Goal: Transaction & Acquisition: Purchase product/service

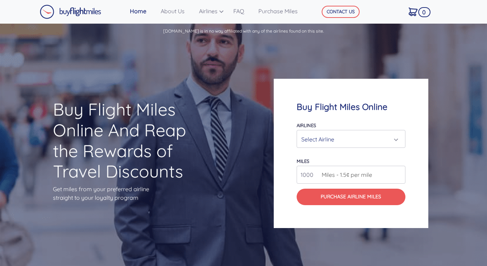
click at [347, 137] on div "Select Airline" at bounding box center [348, 139] width 95 height 14
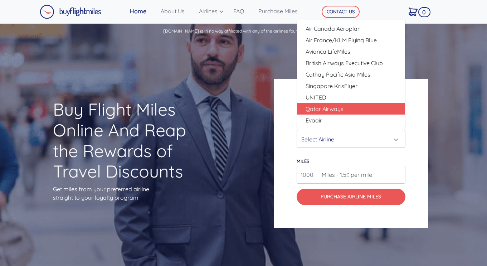
click at [326, 104] on link "Qatar Airways" at bounding box center [351, 108] width 108 height 11
select select "Qatar Airways"
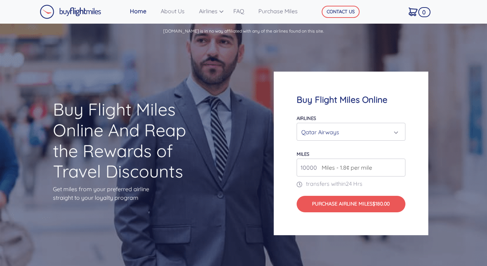
click at [309, 173] on input "10000" at bounding box center [350, 167] width 109 height 18
click at [314, 168] on input "10000" at bounding box center [350, 167] width 109 height 18
click at [302, 168] on input "10000" at bounding box center [350, 167] width 109 height 18
click at [309, 168] on input "10000" at bounding box center [350, 167] width 109 height 18
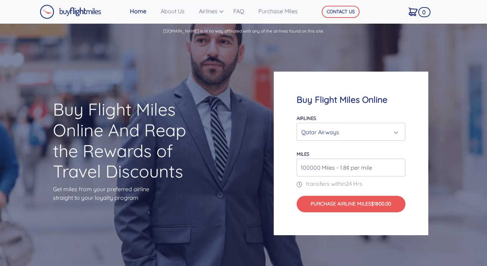
drag, startPoint x: 314, startPoint y: 169, endPoint x: 420, endPoint y: 180, distance: 107.2
click at [420, 180] on div "Buy Flight Miles Online Airlines Air Canada Aeroplan Air France/KLM Flying Blue…" at bounding box center [351, 153] width 154 height 163
type input "100000"
click at [415, 191] on div "Buy Flight Miles Online Airlines Air Canada Aeroplan Air France/KLM Flying Blue…" at bounding box center [351, 153] width 154 height 163
click at [382, 139] on div "Qatar Airways" at bounding box center [351, 131] width 108 height 17
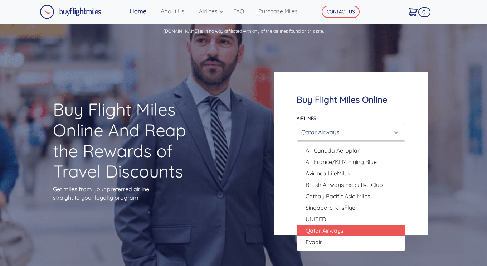
click at [376, 130] on div "Qatar Airways" at bounding box center [348, 132] width 95 height 14
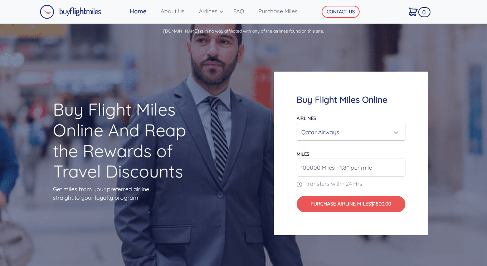
click at [361, 138] on div "Qatar Airways" at bounding box center [348, 132] width 95 height 14
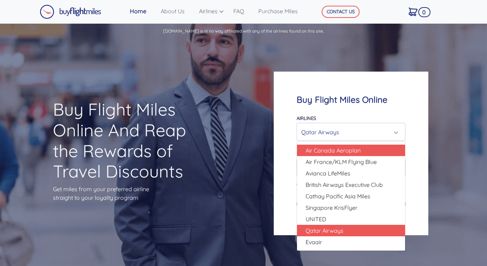
click at [345, 148] on span "Air Canada Aeroplan" at bounding box center [332, 150] width 55 height 9
select select "Air Canada Aeroplan"
type input "80000"
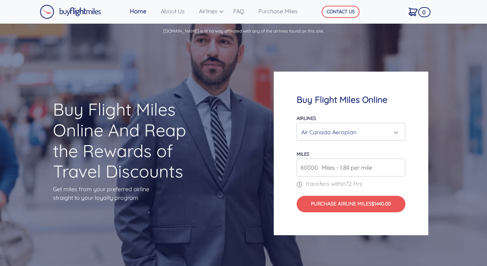
click at [365, 128] on div "Air Canada Aeroplan" at bounding box center [348, 132] width 95 height 14
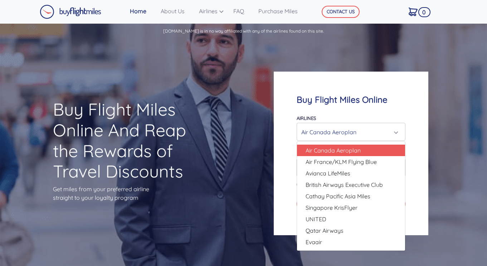
click at [365, 128] on div "Air Canada Aeroplan" at bounding box center [348, 132] width 95 height 14
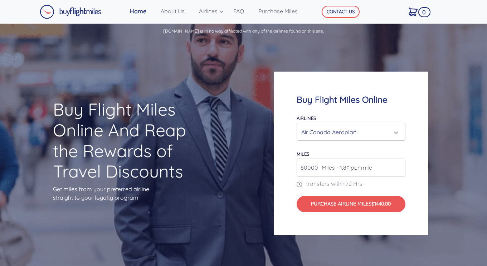
click at [369, 128] on div "Air Canada Aeroplan" at bounding box center [348, 132] width 95 height 14
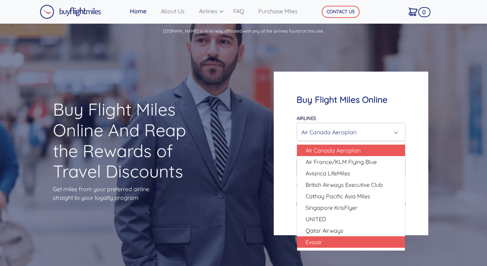
click at [327, 236] on link "Evaair" at bounding box center [351, 241] width 108 height 11
select select "Evaair"
type input "50000"
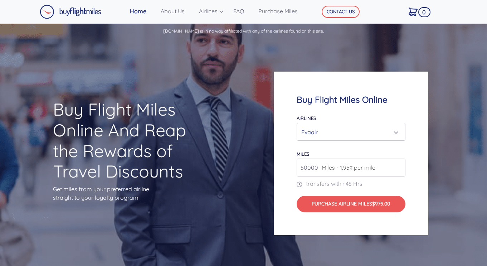
click at [376, 130] on div "Evaair" at bounding box center [348, 132] width 95 height 14
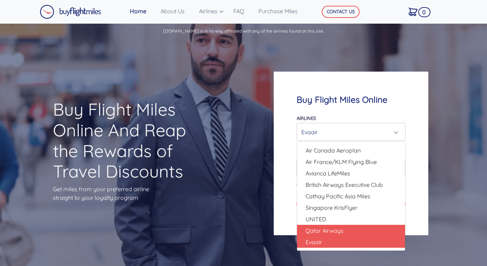
click at [331, 234] on span "Qatar Airways" at bounding box center [324, 230] width 38 height 9
select select "Qatar Airways"
type input "10000"
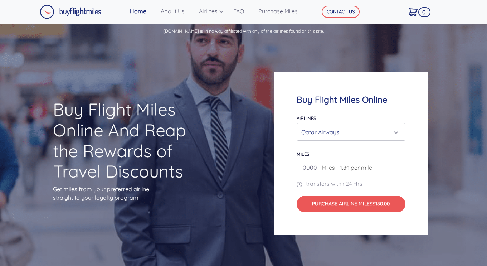
click at [373, 131] on div "Qatar Airways" at bounding box center [348, 132] width 95 height 14
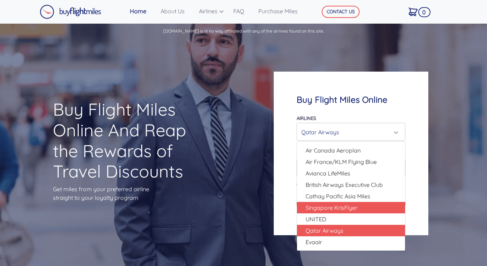
click at [327, 209] on span "Singapore KrisFlyer" at bounding box center [331, 207] width 52 height 9
select select "Singapore KrisFlyer"
type input "80000"
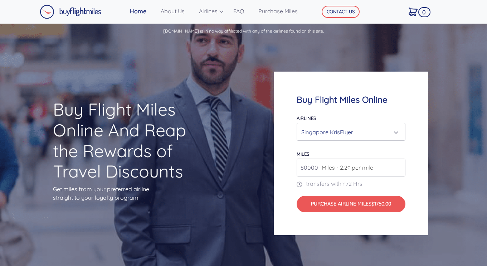
click at [370, 128] on div "Singapore KrisFlyer" at bounding box center [348, 132] width 95 height 14
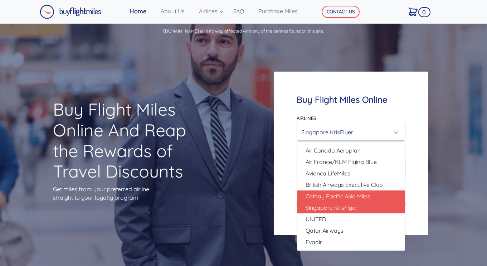
click at [345, 196] on span "Cathay Pacific Asia Miles" at bounding box center [337, 196] width 65 height 9
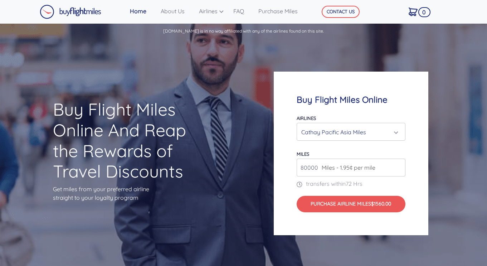
click at [373, 124] on div "Cathay Pacific Asia Miles" at bounding box center [351, 131] width 108 height 17
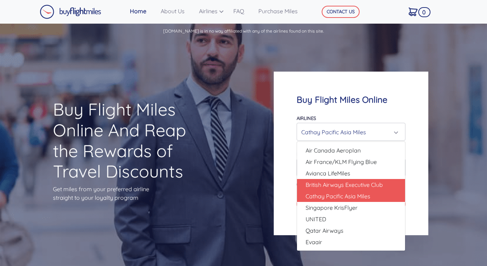
click at [343, 187] on span "British Airways Executive Club" at bounding box center [343, 184] width 77 height 9
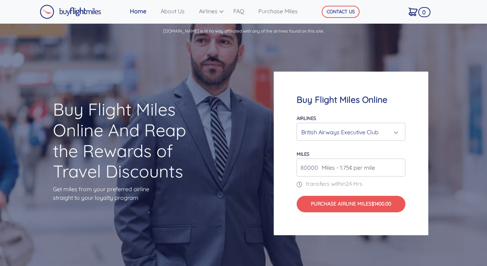
click at [367, 131] on div "British Airways Executive Club" at bounding box center [348, 132] width 95 height 14
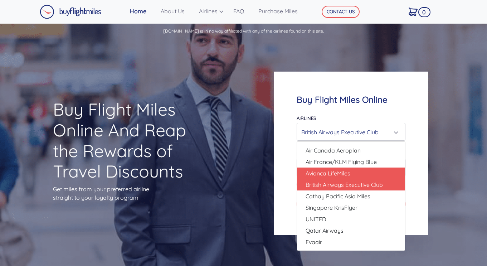
click at [349, 174] on span "Avianca LifeMiles" at bounding box center [327, 173] width 45 height 9
select select "Avianca LifeMiles"
type input "49000"
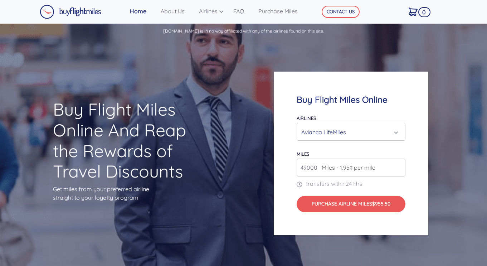
click at [378, 123] on div "Avianca LifeMiles" at bounding box center [351, 131] width 108 height 17
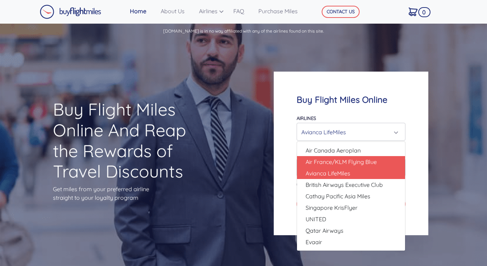
click at [353, 158] on span "Air France/KLM Flying Blue" at bounding box center [340, 161] width 71 height 9
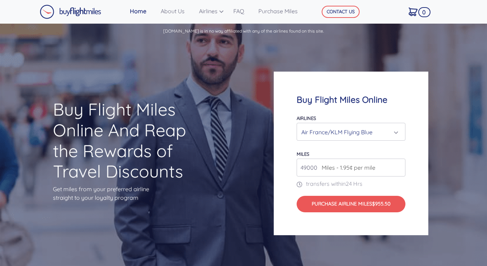
click at [374, 124] on div "Air France/KLM Flying Blue" at bounding box center [351, 131] width 108 height 17
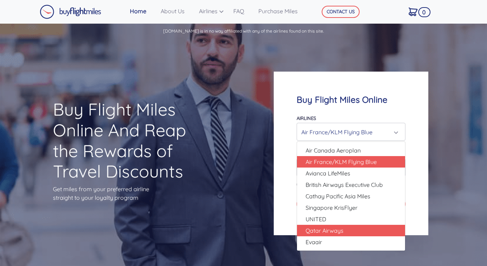
click at [328, 229] on span "Qatar Airways" at bounding box center [324, 230] width 38 height 9
select select "Qatar Airways"
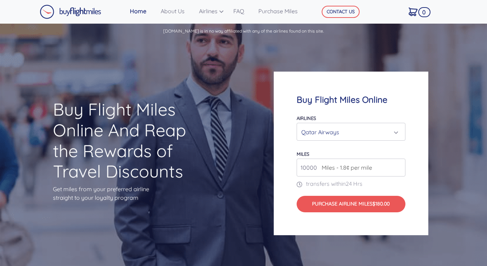
click at [310, 171] on input "10000" at bounding box center [350, 167] width 109 height 18
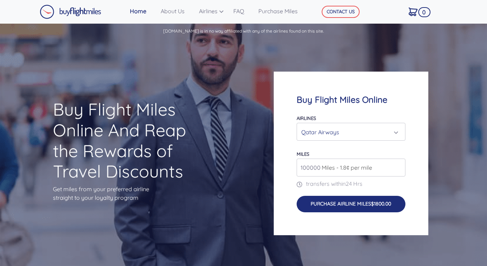
type input "100000"
click at [337, 201] on button "Purchase Airline Miles $1800.00" at bounding box center [350, 204] width 109 height 16
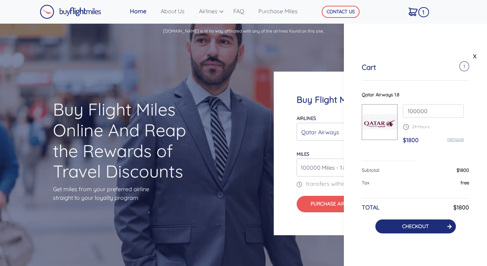
click at [426, 229] on link "CHECKOUT" at bounding box center [415, 226] width 26 height 6
